Goal: Task Accomplishment & Management: Manage account settings

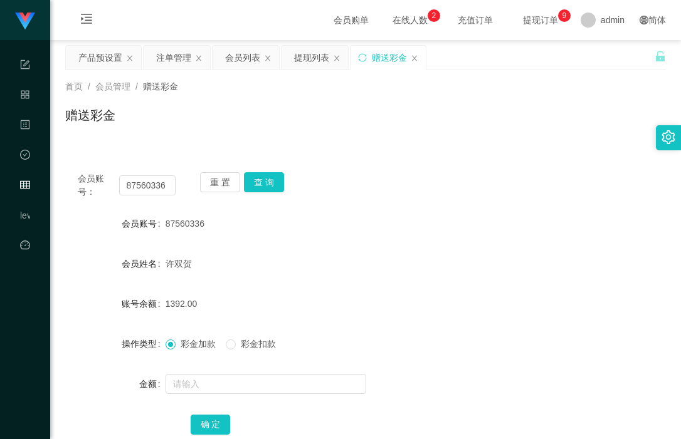
click at [243, 139] on div "首页 / 会员管理 / 赠送彩金 / 赠送彩金" at bounding box center [365, 107] width 631 height 75
click at [139, 192] on input "87560336" at bounding box center [147, 185] width 57 height 20
paste input "94688087"
type input "94688087"
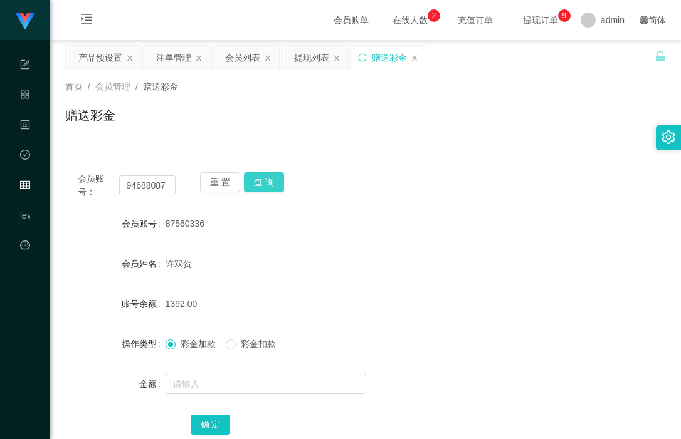
click at [265, 180] on button "查 询" at bounding box center [264, 182] width 40 height 20
click at [406, 205] on div "会员账号： 94688087 重 置 查 询 会员账号 94688087 会员姓名 [PERSON_NAME] 账号余额 1430.00 操作类型 彩金加款 …" at bounding box center [365, 312] width 600 height 305
click at [265, 179] on button "查 询" at bounding box center [264, 182] width 40 height 20
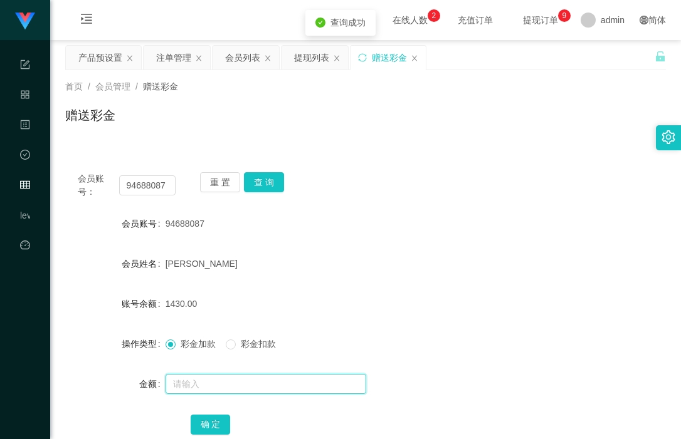
click at [219, 382] on input "text" at bounding box center [265, 384] width 201 height 20
type input "3000"
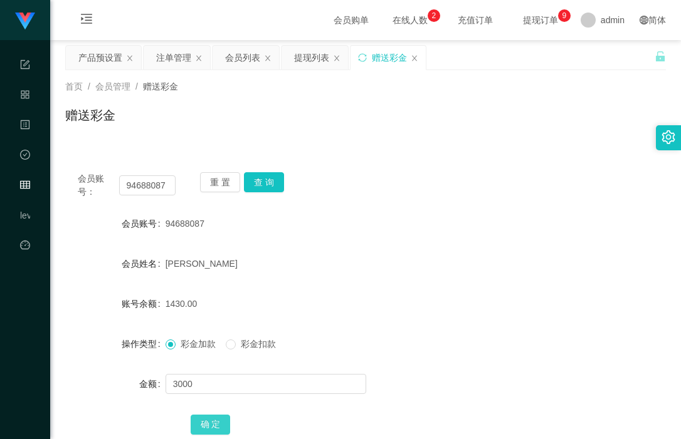
click at [211, 420] on button "确 定" at bounding box center [211, 425] width 40 height 20
click at [381, 305] on div "4430.00" at bounding box center [340, 303] width 350 height 25
click at [149, 189] on input "94688087" at bounding box center [147, 185] width 57 height 20
click at [274, 181] on button "查 询" at bounding box center [264, 182] width 40 height 20
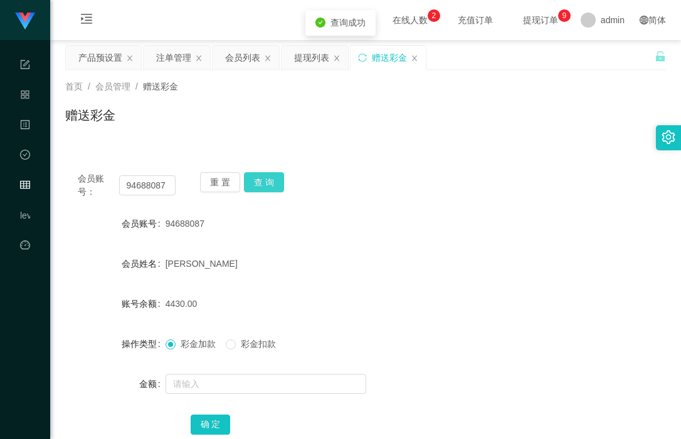
click at [261, 182] on button "查 询" at bounding box center [264, 182] width 40 height 20
click at [94, 50] on div "产品预设置" at bounding box center [100, 58] width 44 height 24
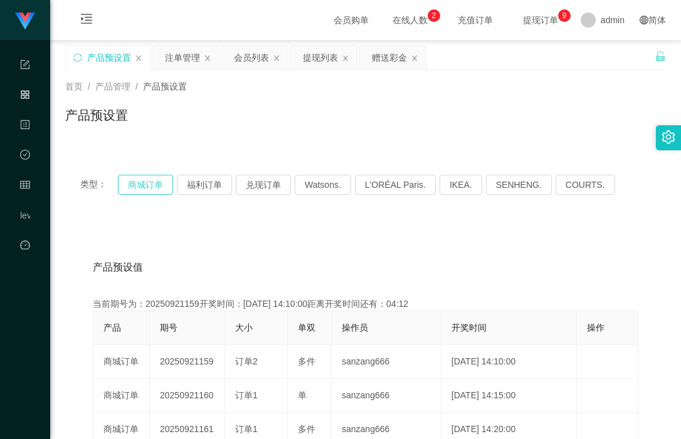
click at [147, 184] on button "商城订单" at bounding box center [145, 185] width 55 height 20
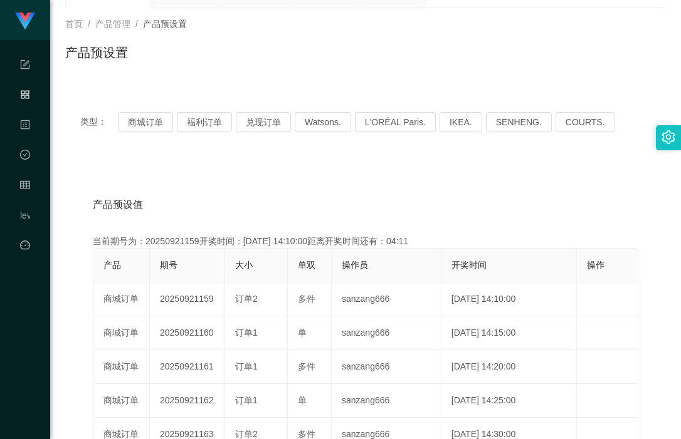
drag, startPoint x: 193, startPoint y: 301, endPoint x: 233, endPoint y: 260, distance: 57.2
click at [211, 298] on td "20250921159" at bounding box center [187, 300] width 75 height 34
click at [256, 122] on button "兑现订单" at bounding box center [263, 122] width 55 height 20
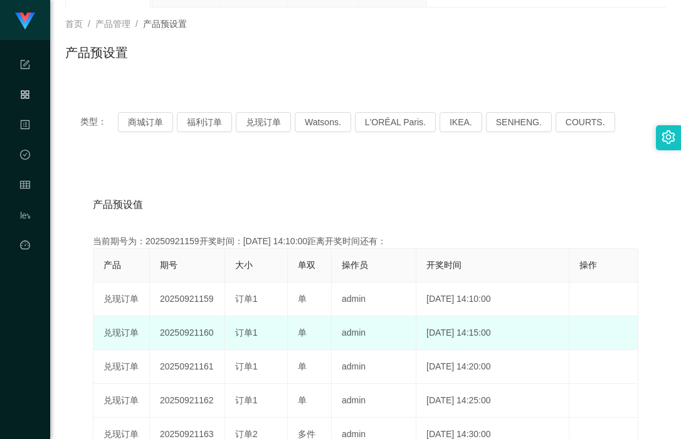
click at [239, 332] on span "订单1" at bounding box center [246, 333] width 23 height 10
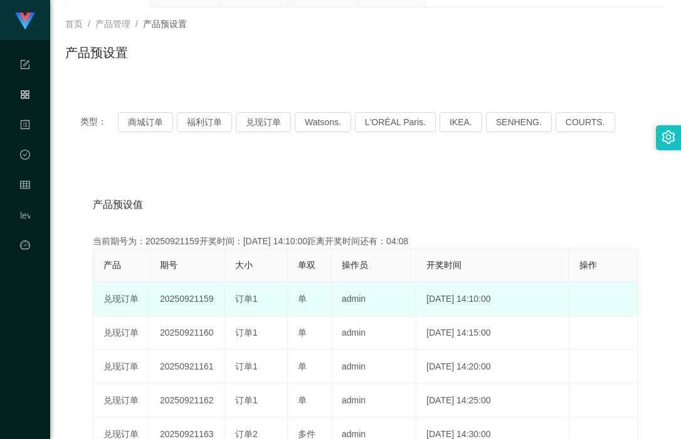
drag, startPoint x: 176, startPoint y: 303, endPoint x: 344, endPoint y: 291, distance: 168.4
click at [301, 295] on tr "兑现订单 20250921159 订单1 单 admin [DATE] 14:10:00 编 辑 限制投注" at bounding box center [365, 300] width 545 height 34
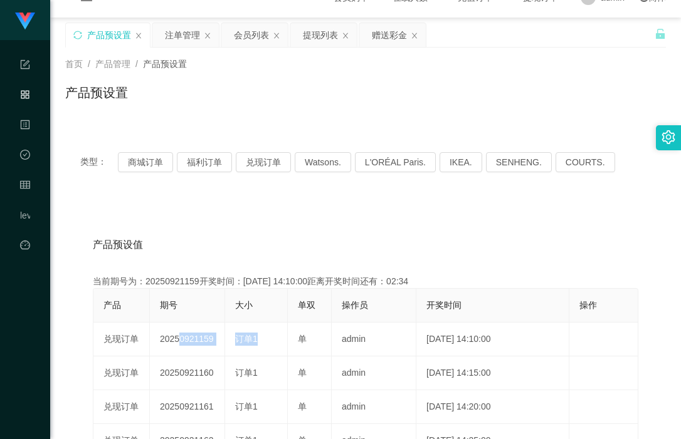
scroll to position [0, 0]
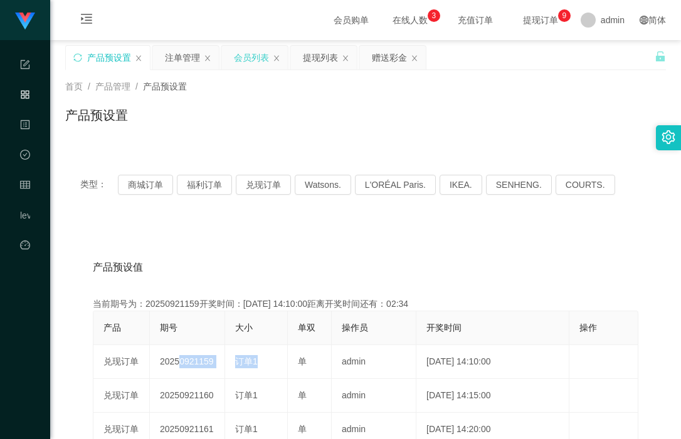
click at [260, 51] on div "会员列表" at bounding box center [251, 58] width 35 height 24
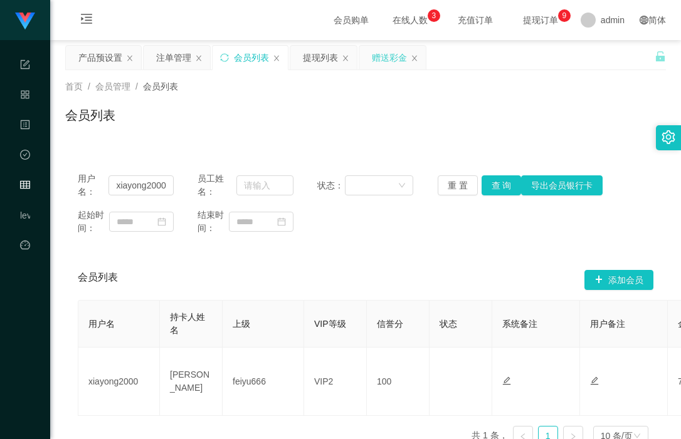
click at [384, 58] on div "赠送彩金" at bounding box center [389, 58] width 35 height 24
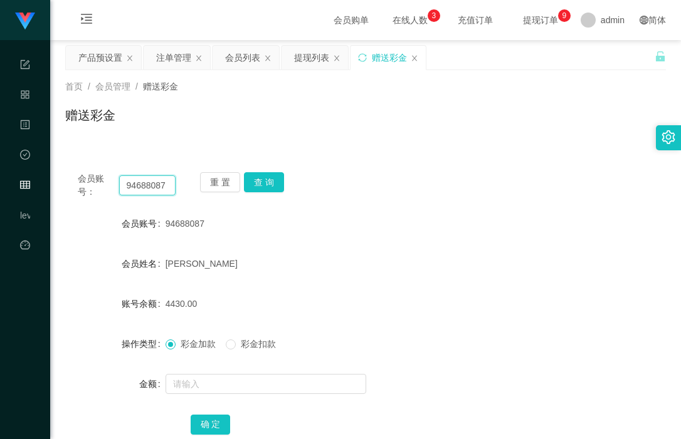
click at [149, 184] on input "94688087" at bounding box center [147, 185] width 57 height 20
click at [262, 183] on button "查 询" at bounding box center [264, 182] width 40 height 20
click at [259, 181] on button "查 询" at bounding box center [264, 182] width 40 height 20
click at [169, 58] on div "注单管理" at bounding box center [173, 58] width 35 height 24
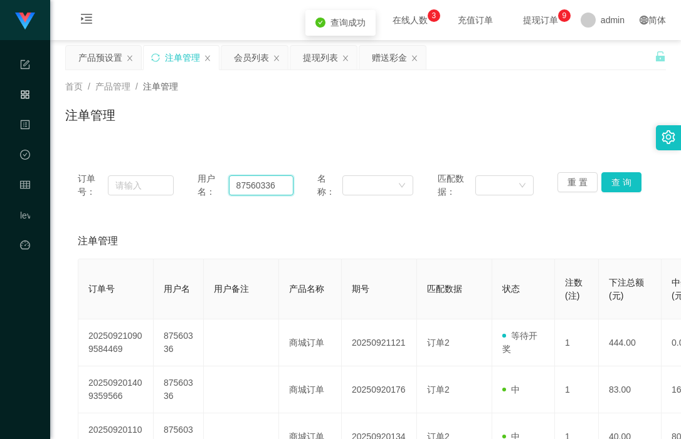
click at [257, 187] on input "87560336" at bounding box center [261, 185] width 65 height 20
paste input "94688087"
type input "94688087"
click at [621, 178] on button "查 询" at bounding box center [621, 182] width 40 height 20
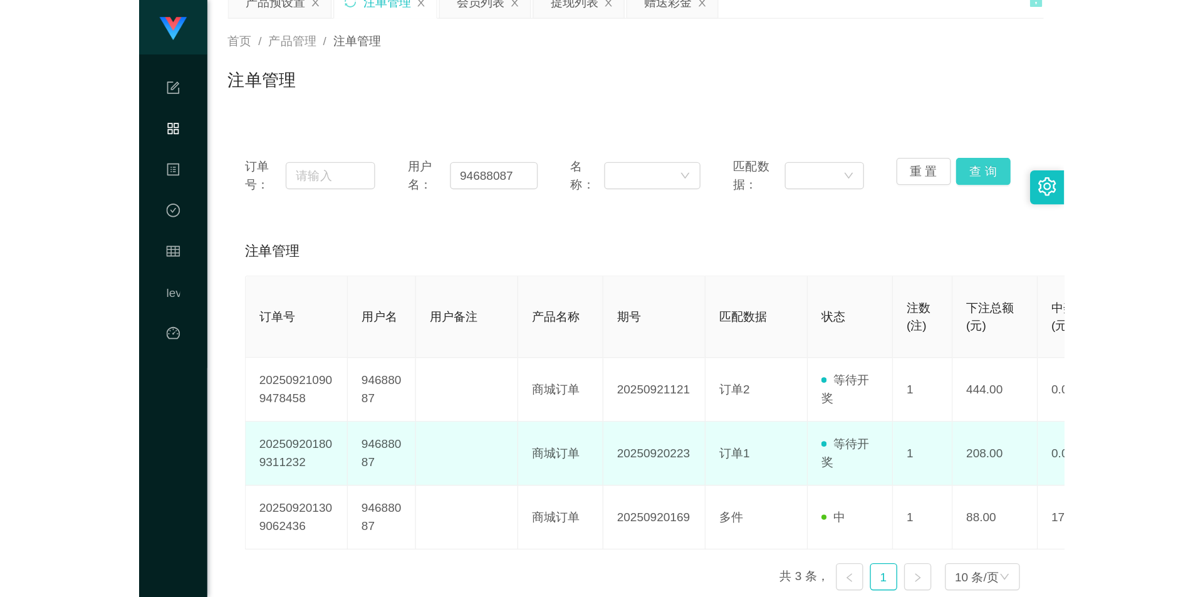
scroll to position [120, 0]
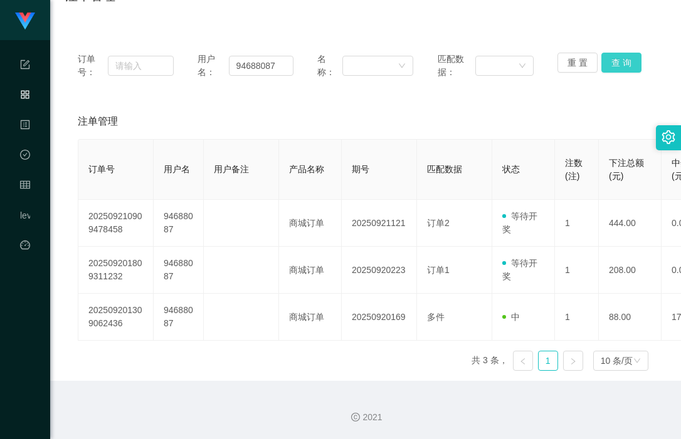
click at [612, 64] on button "查 询" at bounding box center [621, 63] width 40 height 20
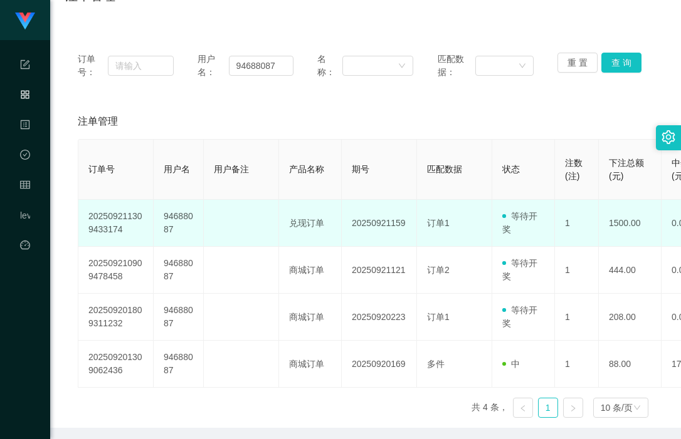
click at [448, 231] on td "订单1" at bounding box center [454, 223] width 75 height 47
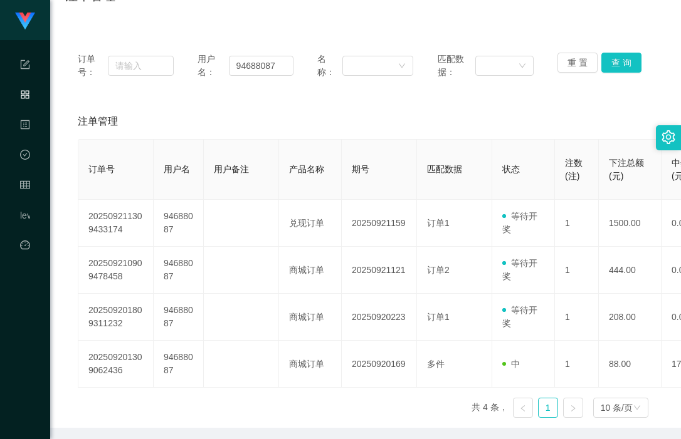
scroll to position [0, 0]
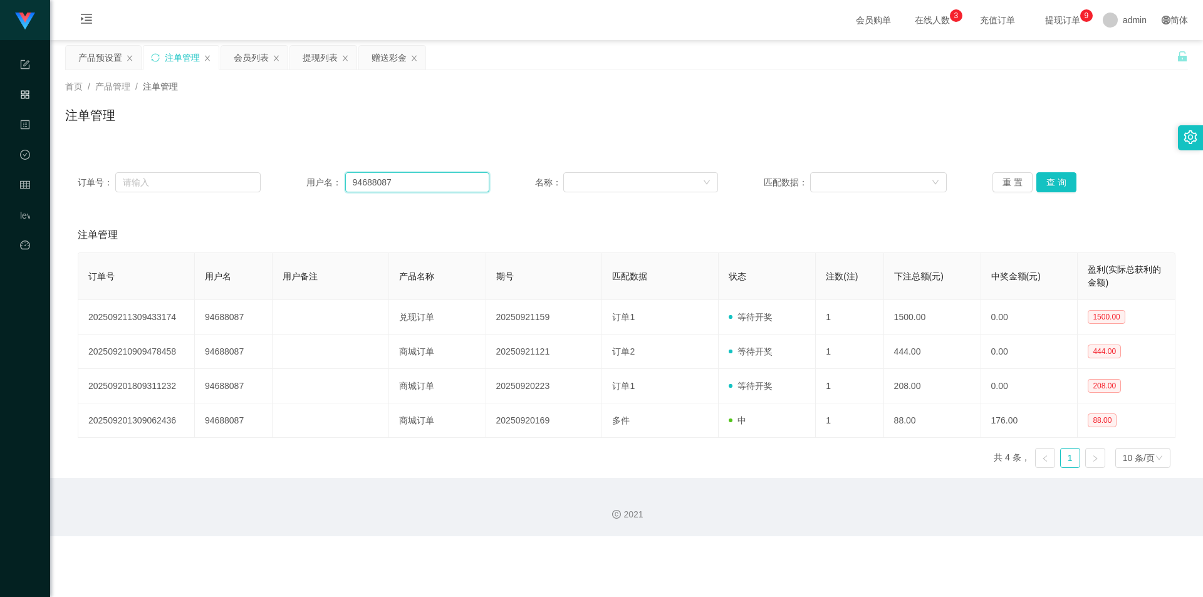
drag, startPoint x: 407, startPoint y: 188, endPoint x: 329, endPoint y: 186, distance: 78.4
click at [329, 186] on div "用户名： 94688087" at bounding box center [397, 182] width 183 height 20
click at [680, 182] on button "查 询" at bounding box center [1057, 182] width 40 height 20
click at [680, 180] on button "查 询" at bounding box center [1057, 182] width 40 height 20
click at [680, 181] on button "查 询" at bounding box center [1057, 182] width 40 height 20
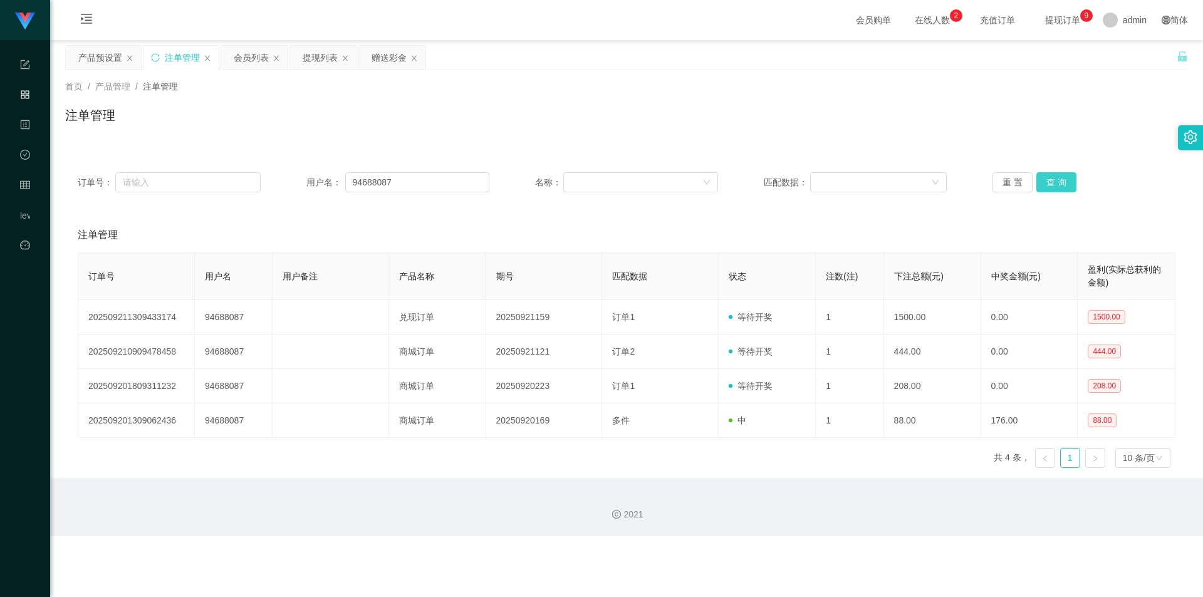
click at [680, 184] on button "查 询" at bounding box center [1057, 182] width 40 height 20
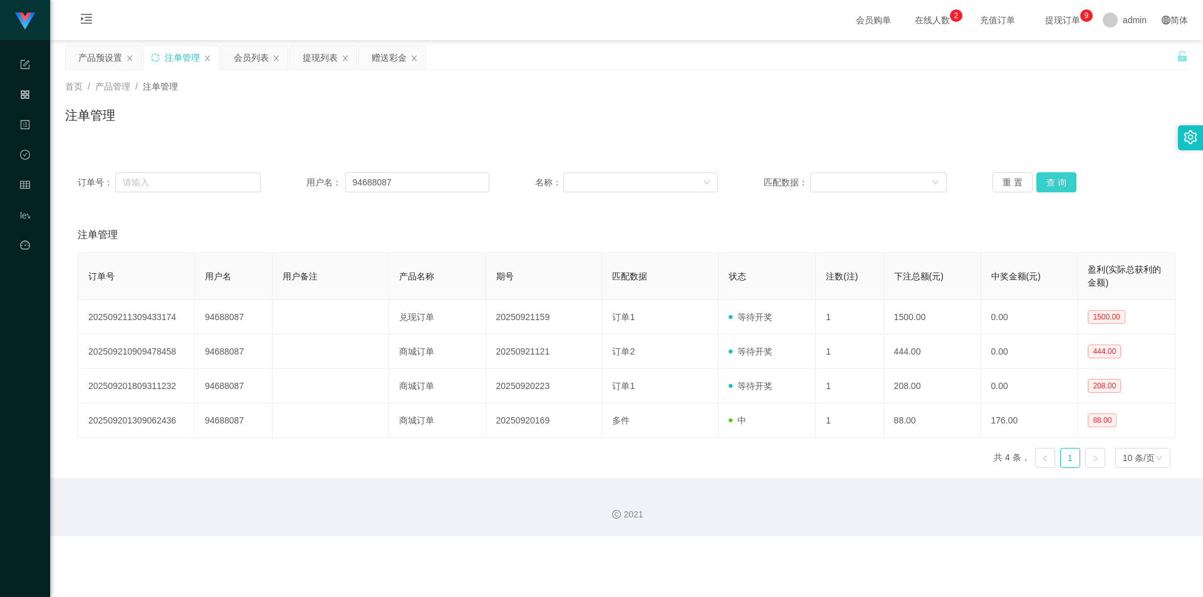
click at [680, 184] on button "查 询" at bounding box center [1057, 182] width 40 height 20
click at [680, 110] on div "注单管理" at bounding box center [626, 120] width 1123 height 29
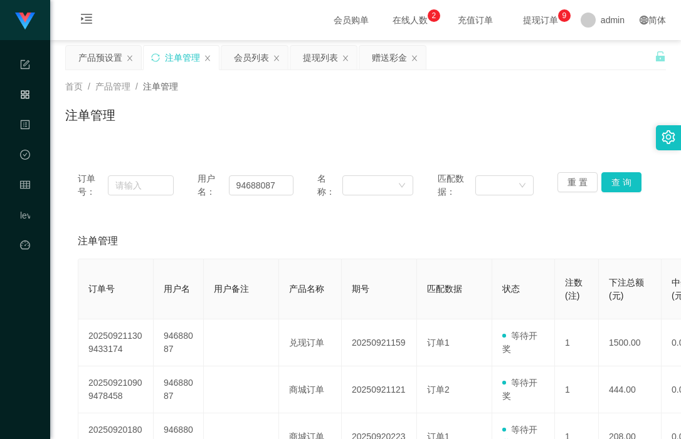
drag, startPoint x: 334, startPoint y: 118, endPoint x: 542, endPoint y: 33, distance: 224.9
click at [334, 118] on div "注单管理" at bounding box center [365, 120] width 600 height 29
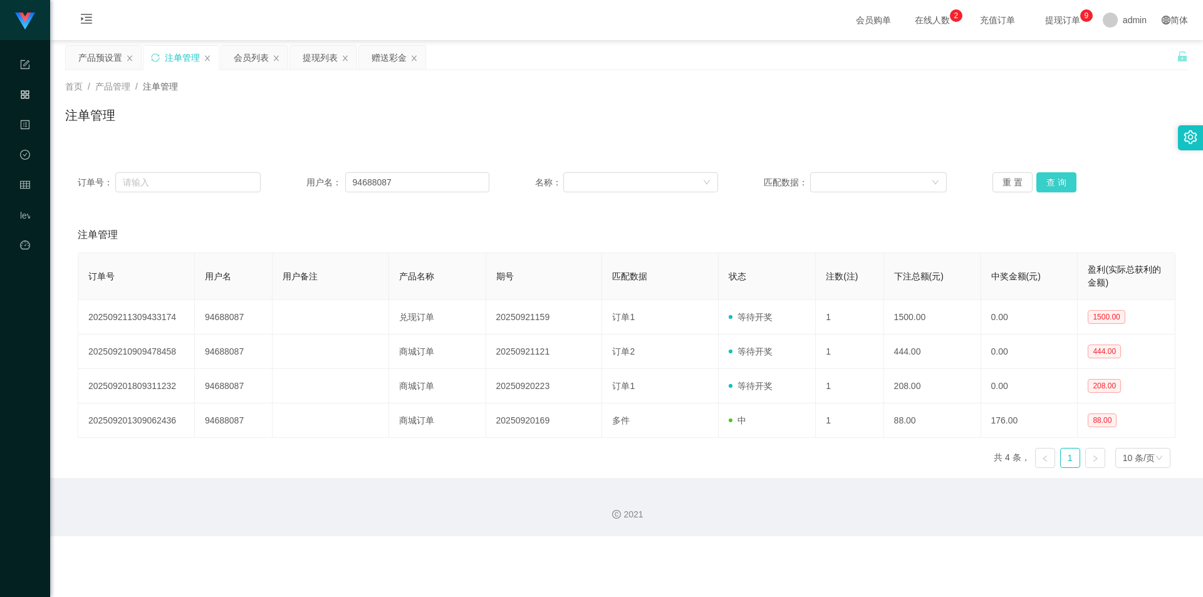
click at [680, 181] on button "查 询" at bounding box center [1057, 182] width 40 height 20
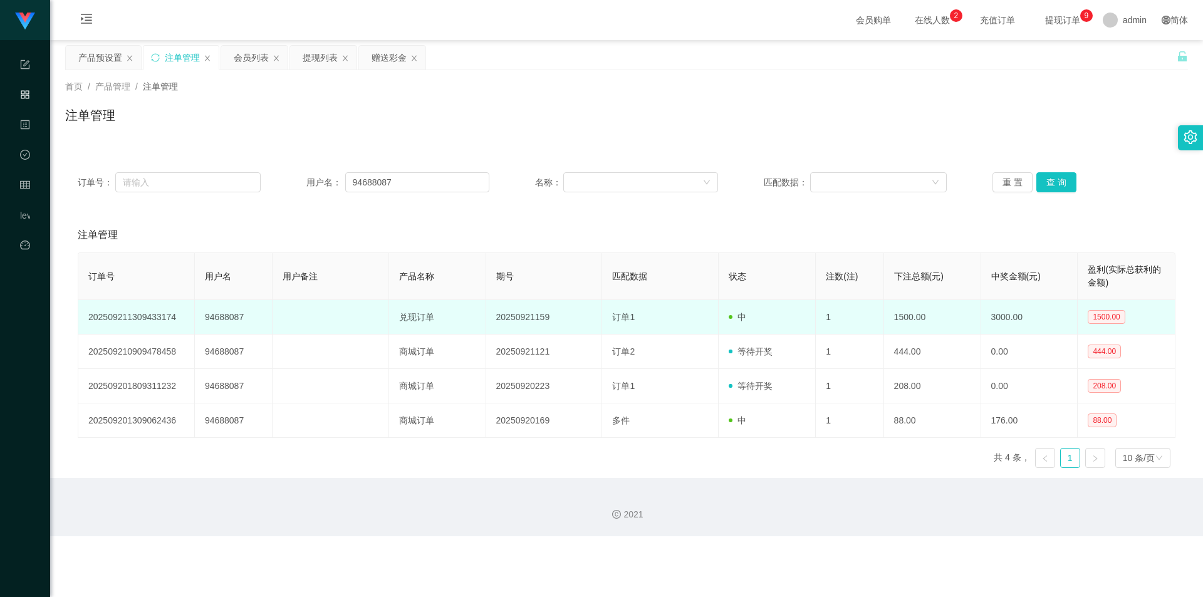
click at [680, 320] on td "1500.00" at bounding box center [932, 317] width 97 height 34
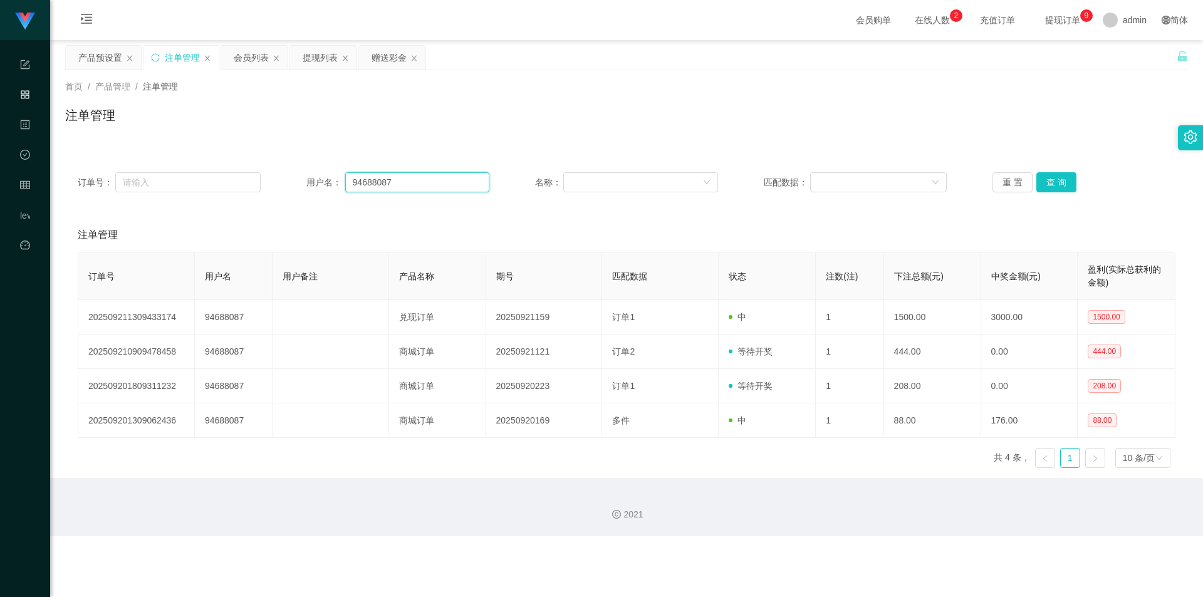
drag, startPoint x: 401, startPoint y: 186, endPoint x: 295, endPoint y: 174, distance: 106.5
click at [295, 174] on div "订单号： 用户名： 94688087 名称： 匹配数据： 重 置 查 询" at bounding box center [627, 182] width 1098 height 20
click at [390, 61] on div "赠送彩金" at bounding box center [389, 58] width 35 height 24
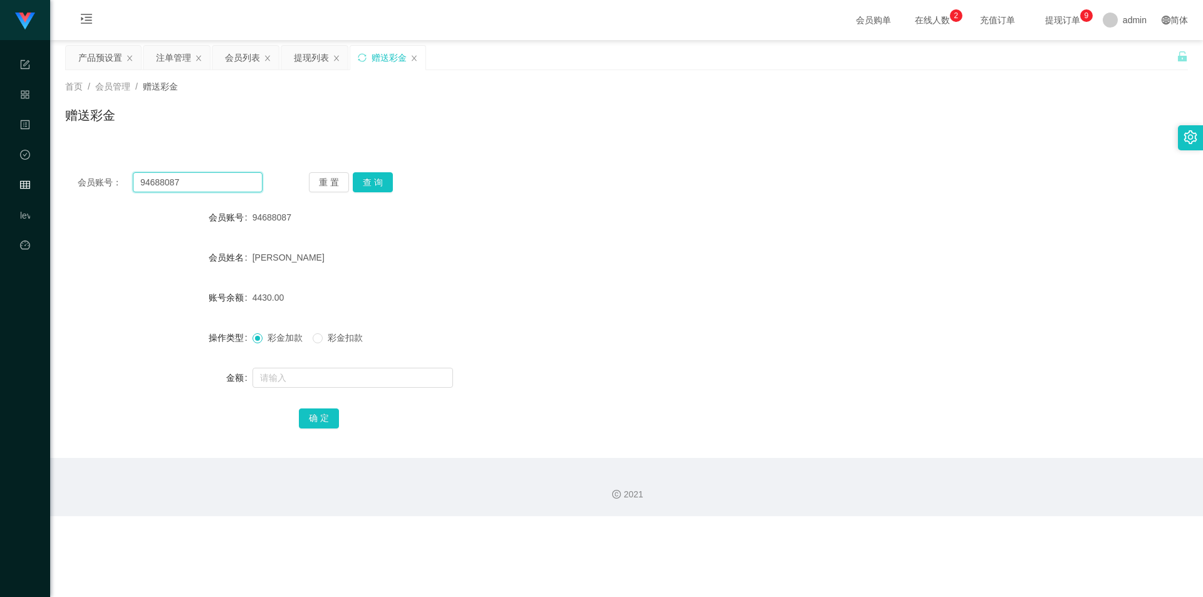
drag, startPoint x: 218, startPoint y: 184, endPoint x: 100, endPoint y: 175, distance: 118.7
click at [100, 175] on div "会员账号： 94688087" at bounding box center [170, 182] width 185 height 20
drag, startPoint x: 387, startPoint y: 174, endPoint x: 384, endPoint y: 185, distance: 11.1
click at [387, 174] on button "查 询" at bounding box center [373, 182] width 40 height 20
click at [332, 337] on span "彩金扣款" at bounding box center [345, 338] width 45 height 10
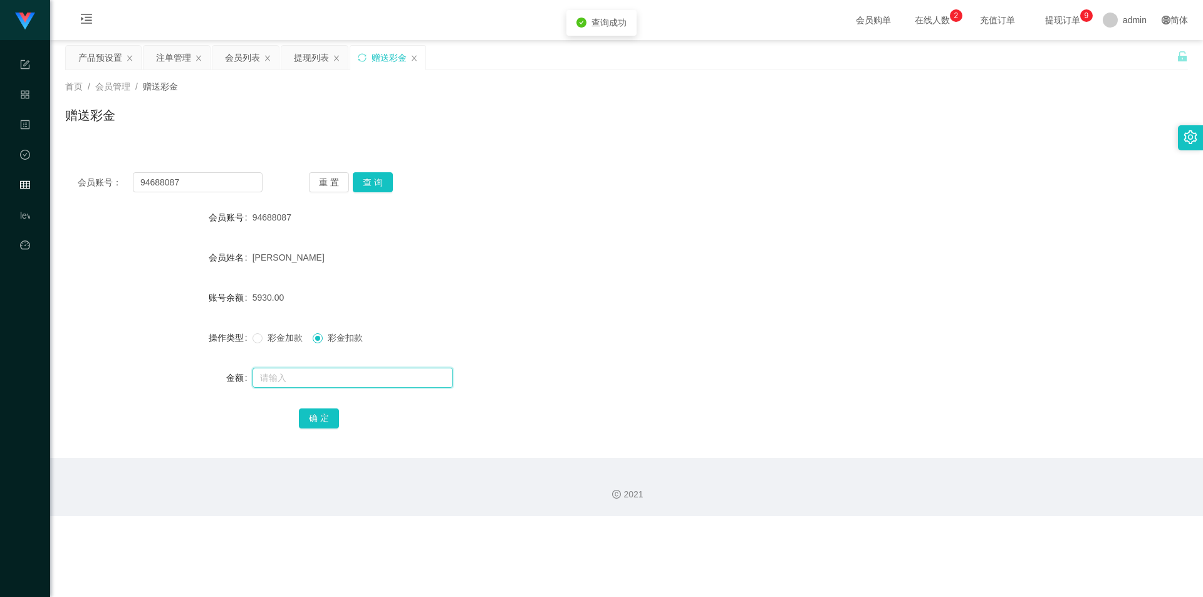
click at [330, 379] on input "text" at bounding box center [353, 378] width 201 height 20
type input "1500"
drag, startPoint x: 313, startPoint y: 415, endPoint x: 322, endPoint y: 414, distance: 8.2
click at [313, 415] on button "确 定" at bounding box center [319, 419] width 40 height 20
click at [594, 356] on form "会员账号 94688087 会员姓名 [PERSON_NAME] 账号余额 4430.00 操作类型 彩金加款 彩金扣款 金额 确 定" at bounding box center [626, 318] width 1123 height 226
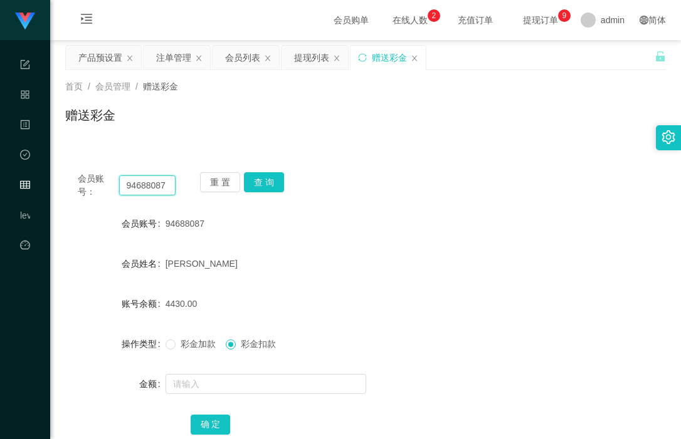
click at [138, 179] on input "94688087" at bounding box center [147, 185] width 57 height 20
click at [307, 55] on div "提现列表" at bounding box center [311, 58] width 35 height 24
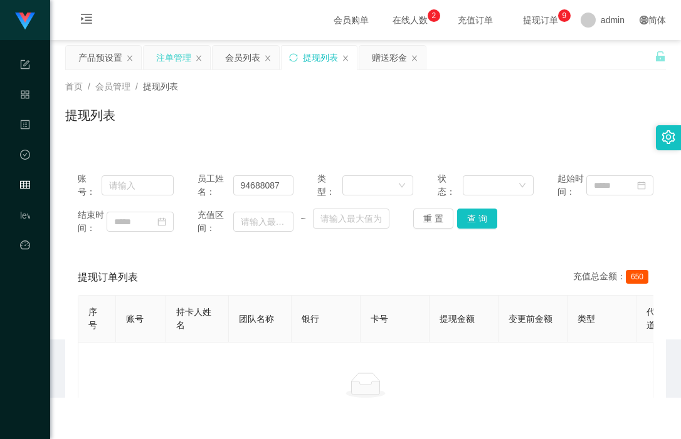
click at [159, 59] on div "注单管理" at bounding box center [173, 58] width 35 height 24
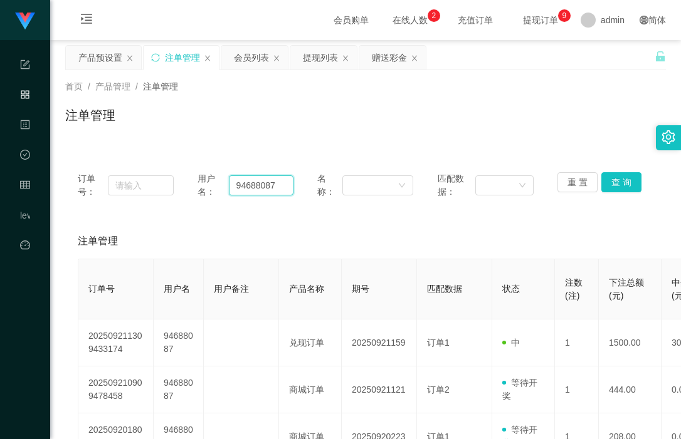
click at [255, 187] on input "94688087" at bounding box center [261, 185] width 65 height 20
click at [615, 181] on button "查 询" at bounding box center [621, 182] width 40 height 20
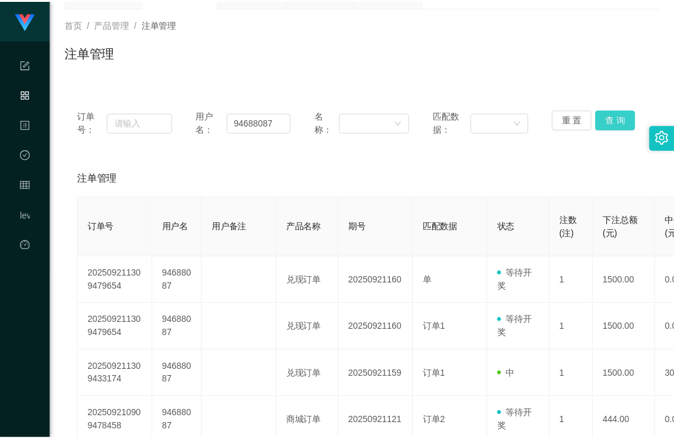
scroll to position [125, 0]
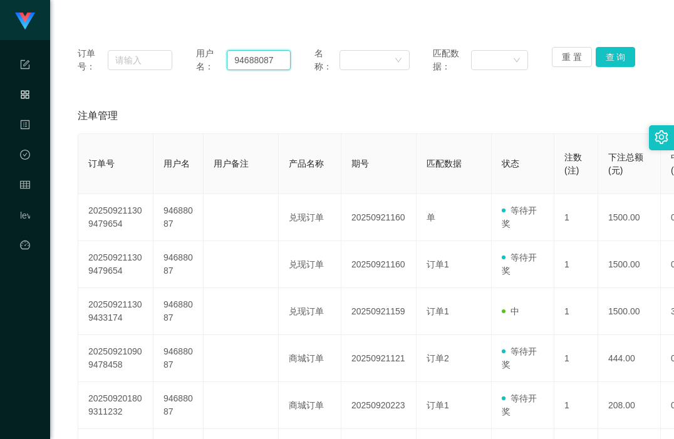
click at [247, 59] on input "94688087" at bounding box center [259, 60] width 64 height 20
click at [605, 61] on button "查 询" at bounding box center [616, 57] width 40 height 20
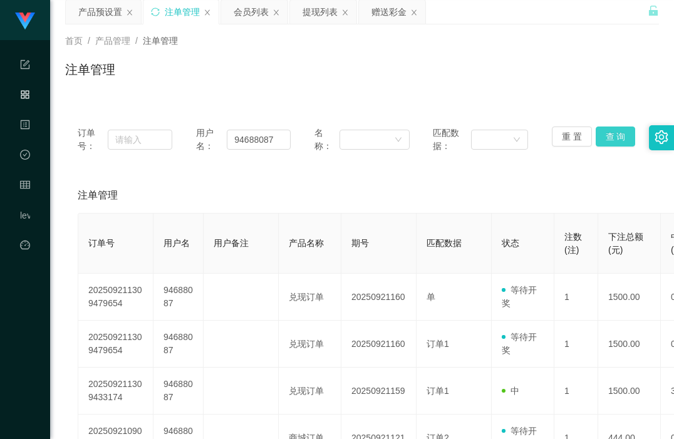
scroll to position [0, 0]
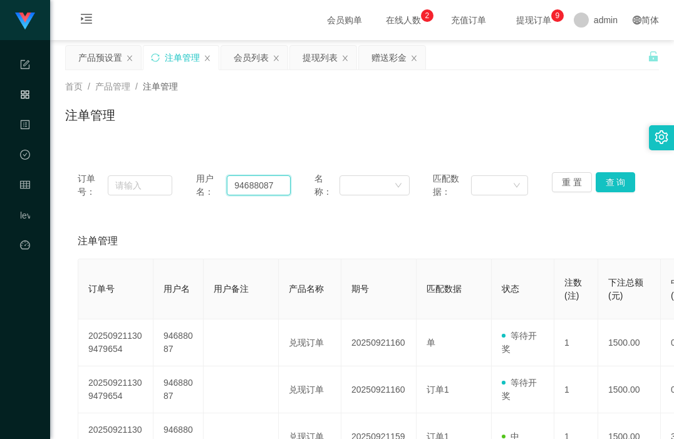
click at [246, 187] on input "94688087" at bounding box center [259, 185] width 64 height 20
click at [388, 57] on div "赠送彩金" at bounding box center [389, 58] width 35 height 24
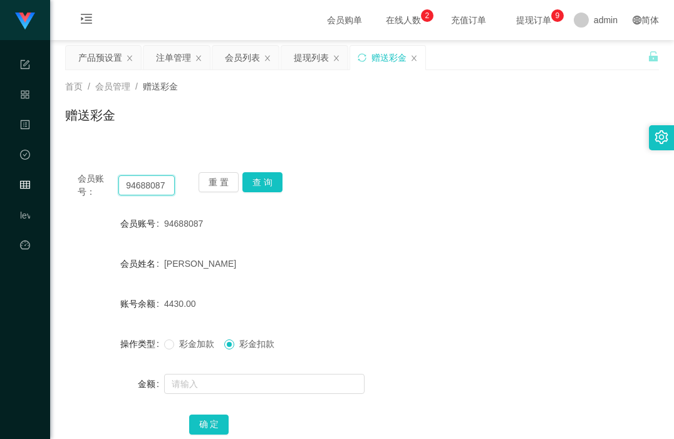
click at [155, 188] on input "94688087" at bounding box center [146, 185] width 56 height 20
click at [261, 180] on button "查 询" at bounding box center [263, 182] width 40 height 20
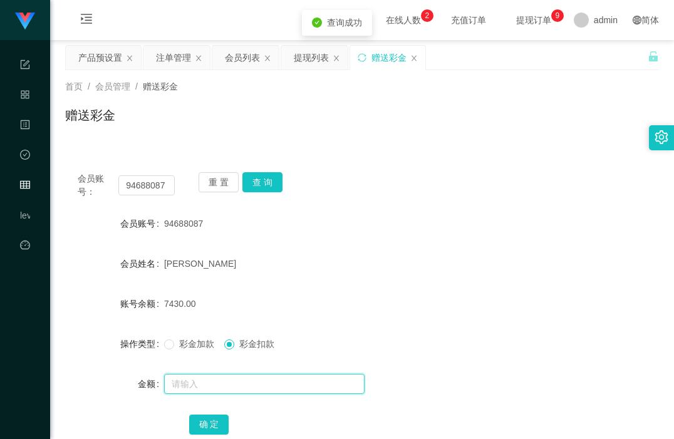
click at [233, 384] on input "text" at bounding box center [264, 384] width 201 height 20
type input "3000"
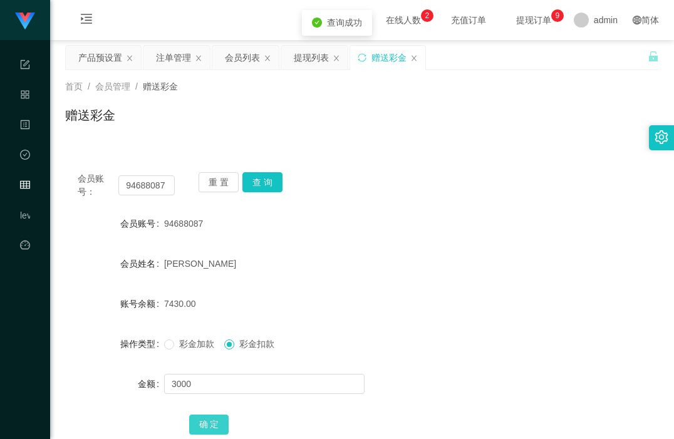
click at [211, 427] on button "确 定" at bounding box center [209, 425] width 40 height 20
click at [473, 214] on div "94688087" at bounding box center [337, 223] width 347 height 25
drag, startPoint x: 305, startPoint y: 62, endPoint x: 177, endPoint y: 81, distance: 129.3
click at [263, 95] on div "关闭左侧 关闭右侧 关闭其它 刷新页面 产品预设置 注单管理 会员列表 提现列表 赠送彩金 首页 / 会员管理 / 赠送彩金 / 赠送彩金 会员账号： 946…" at bounding box center [362, 254] width 594 height 419
click at [160, 56] on div "注单管理" at bounding box center [173, 58] width 35 height 24
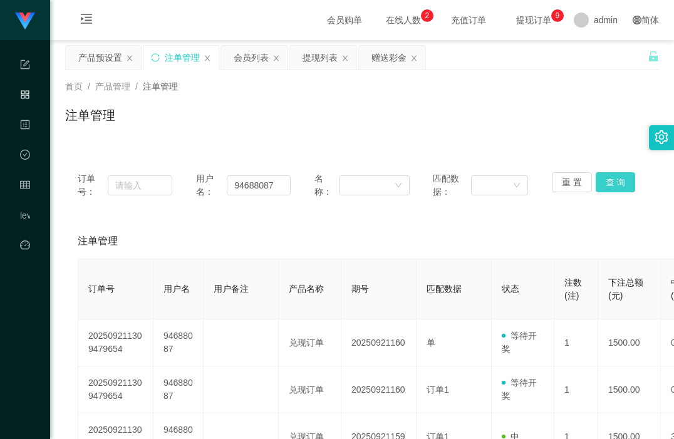
click at [604, 181] on button "查 询" at bounding box center [616, 182] width 40 height 20
click at [608, 184] on button "查 询" at bounding box center [616, 182] width 40 height 20
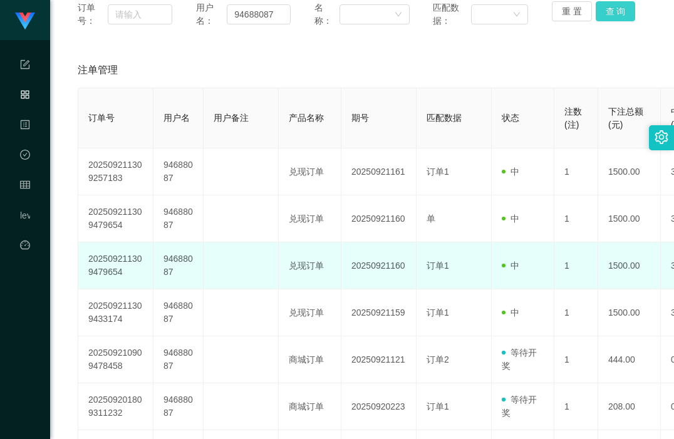
scroll to position [188, 0]
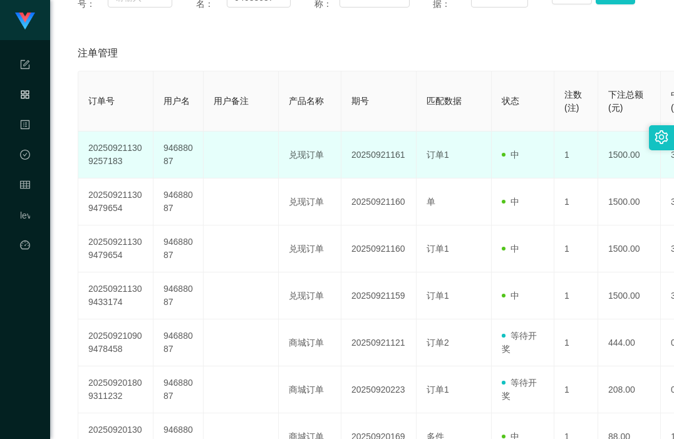
click at [406, 174] on td "20250921161" at bounding box center [379, 155] width 75 height 47
click at [397, 157] on td "20250921161" at bounding box center [379, 155] width 75 height 47
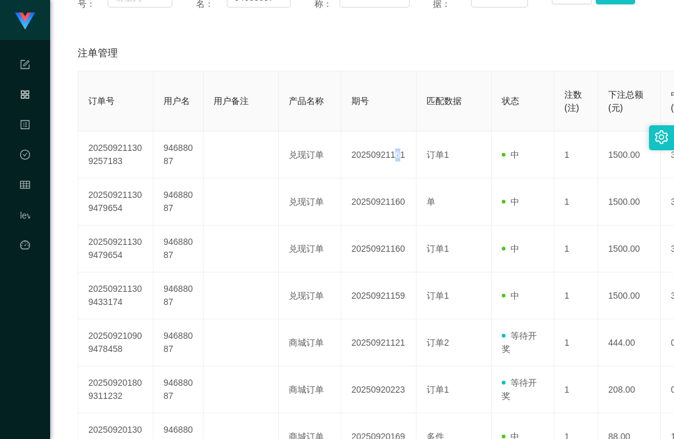
scroll to position [0, 0]
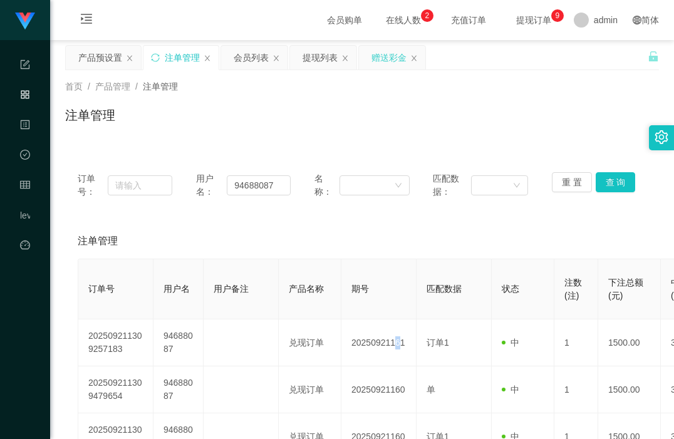
click at [386, 62] on div "赠送彩金" at bounding box center [389, 58] width 35 height 24
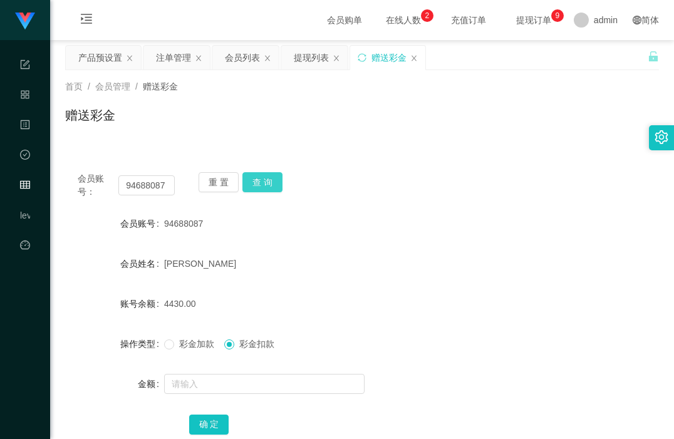
click at [259, 183] on button "查 询" at bounding box center [263, 182] width 40 height 20
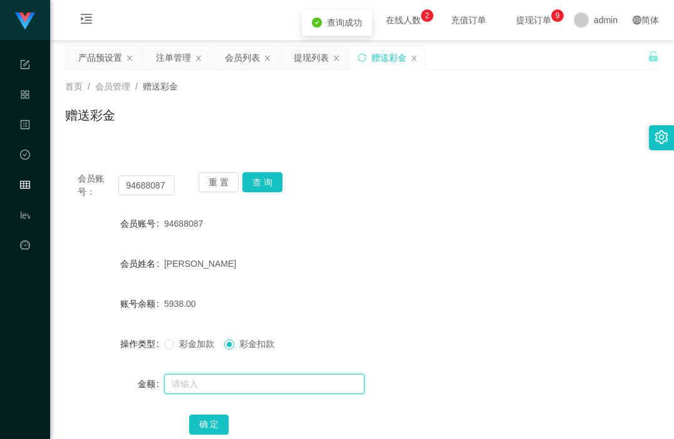
click at [226, 385] on input "text" at bounding box center [264, 384] width 201 height 20
type input "1500"
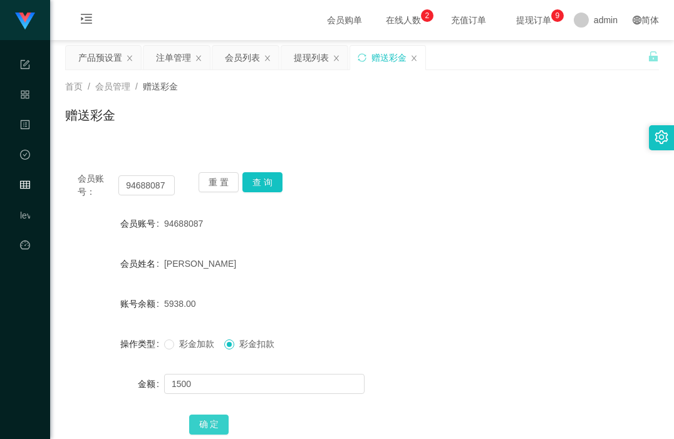
drag, startPoint x: 221, startPoint y: 423, endPoint x: 226, endPoint y: 419, distance: 6.7
click at [221, 423] on button "确 定" at bounding box center [209, 425] width 40 height 20
click at [453, 326] on form "会员账号 94688087 会员姓名 [PERSON_NAME] 账号余额 4438.00 操作类型 彩金加款 彩金扣款 金额 确 定" at bounding box center [362, 324] width 594 height 226
click at [269, 182] on button "查 询" at bounding box center [263, 182] width 40 height 20
click at [164, 53] on div "注单管理" at bounding box center [173, 58] width 35 height 24
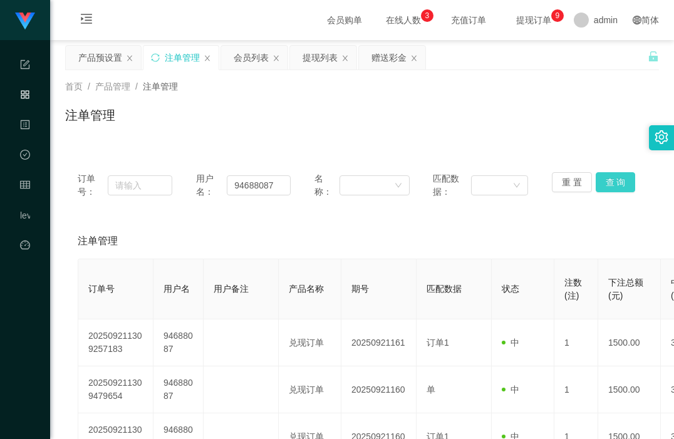
click at [607, 183] on button "查 询" at bounding box center [616, 182] width 40 height 20
click at [612, 181] on button "查 询" at bounding box center [616, 182] width 40 height 20
click at [416, 115] on div "注单管理" at bounding box center [362, 120] width 594 height 29
click at [250, 184] on input "94688087" at bounding box center [259, 185] width 64 height 20
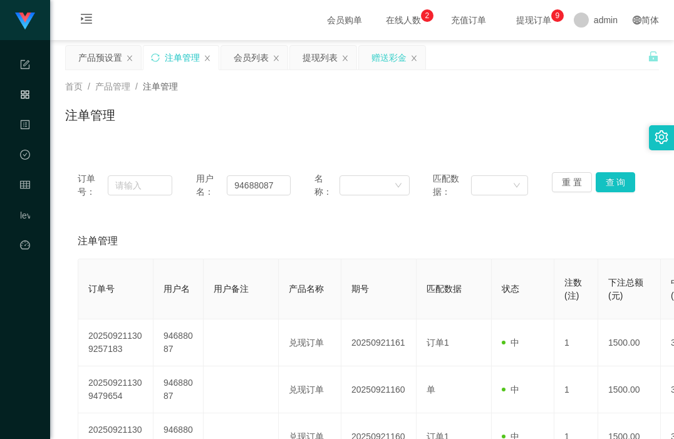
click at [384, 59] on div "赠送彩金" at bounding box center [389, 58] width 35 height 24
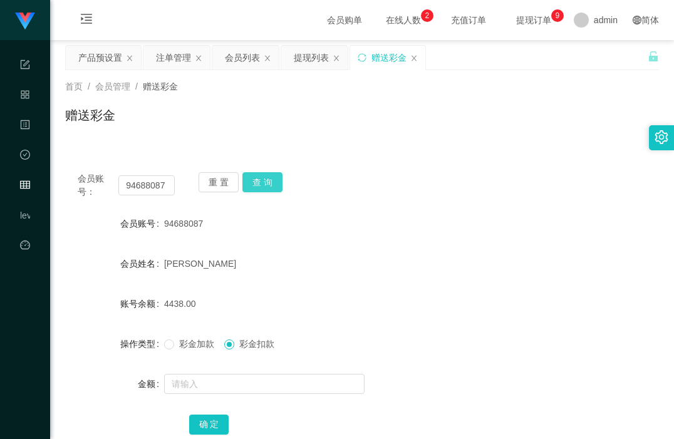
click at [258, 183] on button "查 询" at bounding box center [263, 182] width 40 height 20
click at [261, 184] on button "查 询" at bounding box center [263, 182] width 40 height 20
click at [144, 192] on input "94688087" at bounding box center [146, 185] width 56 height 20
click at [232, 57] on div "会员列表" at bounding box center [242, 58] width 35 height 24
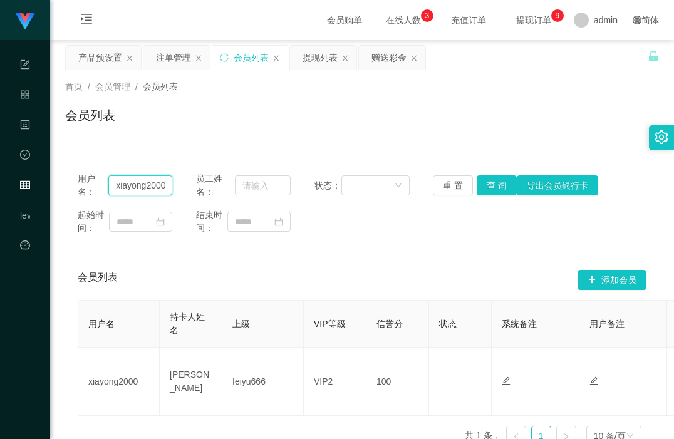
click at [147, 180] on input "xiayong2000" at bounding box center [140, 185] width 64 height 20
click at [145, 183] on input "xiayong2000" at bounding box center [140, 185] width 64 height 20
paste input "94688087"
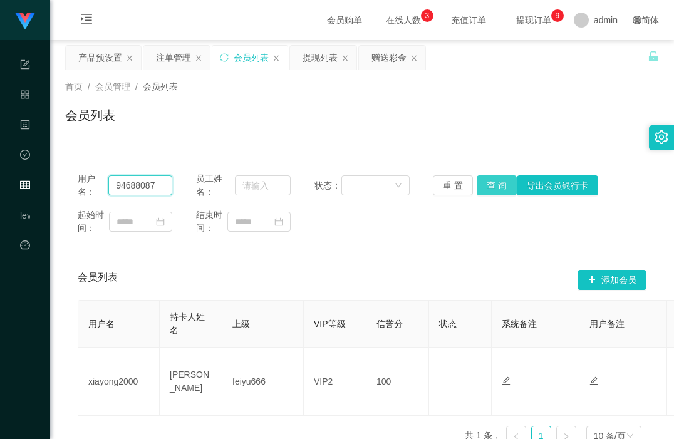
type input "94688087"
click at [491, 179] on button "查 询" at bounding box center [497, 185] width 40 height 20
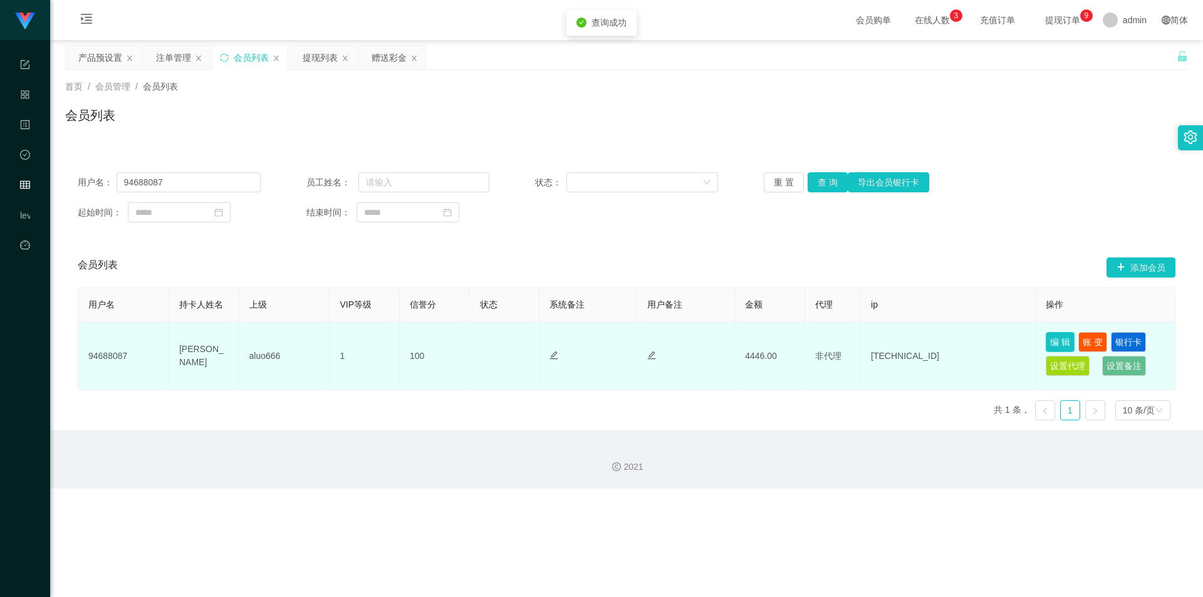
click at [680, 342] on button "编 辑" at bounding box center [1060, 342] width 29 height 20
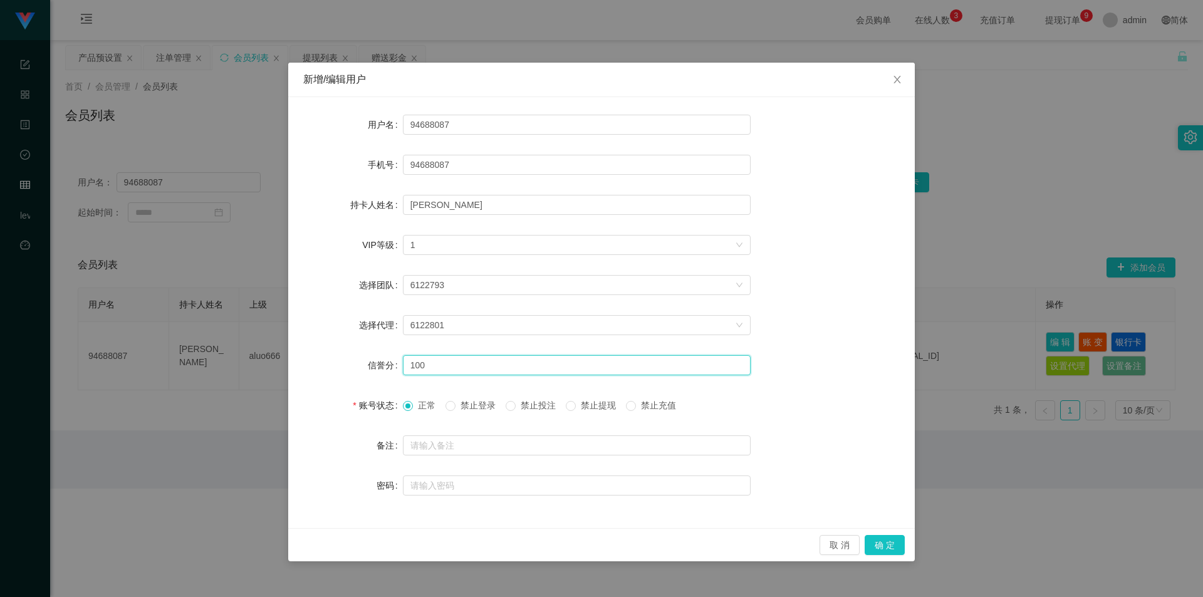
drag, startPoint x: 431, startPoint y: 366, endPoint x: 404, endPoint y: 367, distance: 27.0
click at [409, 368] on input "100" at bounding box center [577, 365] width 348 height 20
type input "80"
click at [680, 439] on button "确 定" at bounding box center [885, 545] width 40 height 20
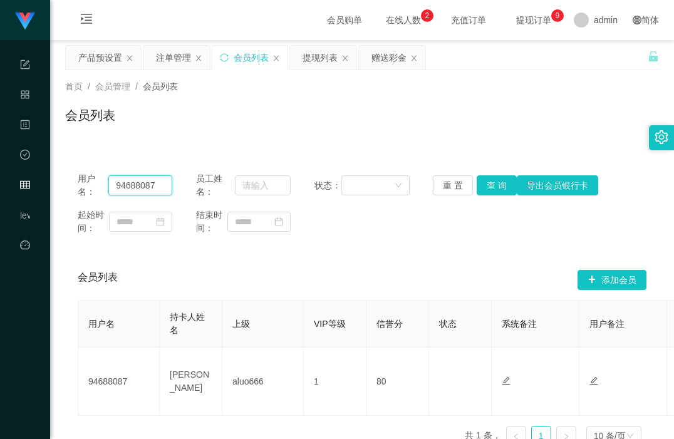
click at [140, 188] on input "94688087" at bounding box center [140, 185] width 64 height 20
